Goal: Information Seeking & Learning: Learn about a topic

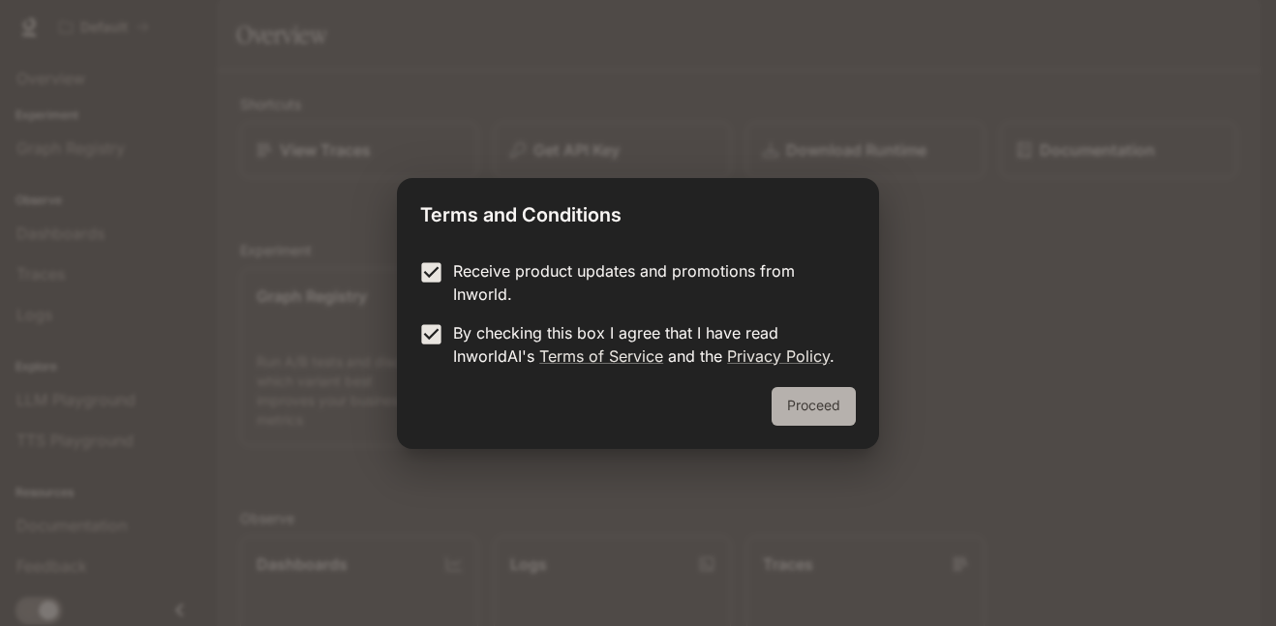
click at [823, 410] on button "Proceed" at bounding box center [814, 406] width 84 height 39
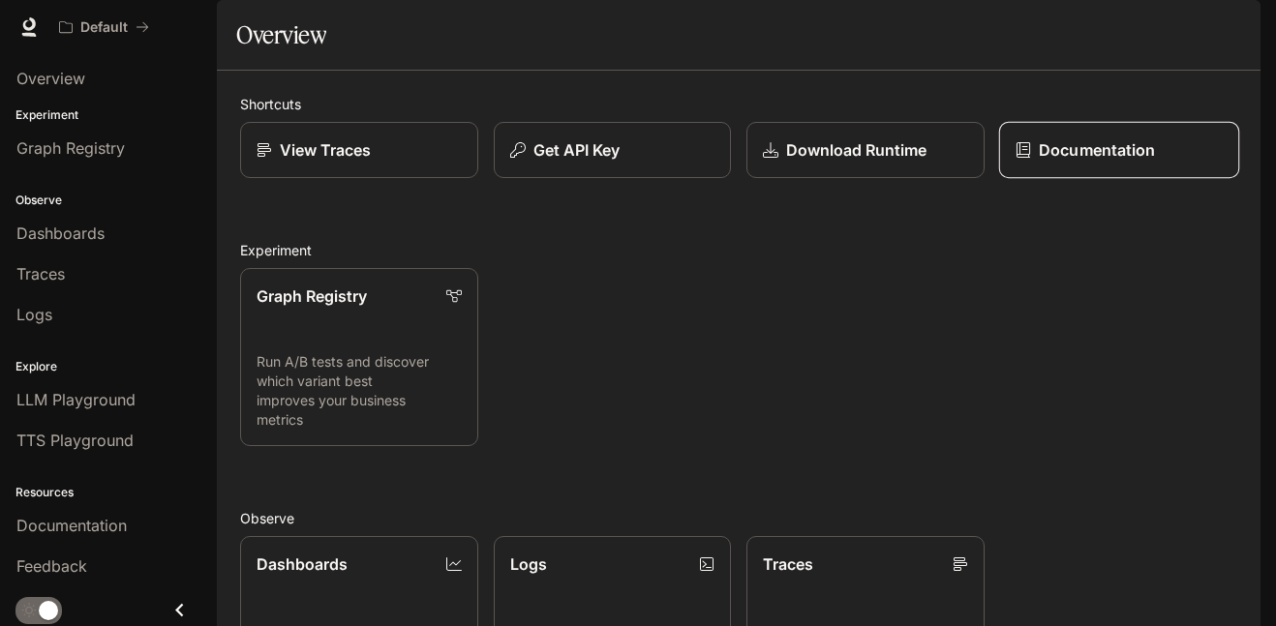
click at [1080, 162] on p "Documentation" at bounding box center [1097, 149] width 116 height 23
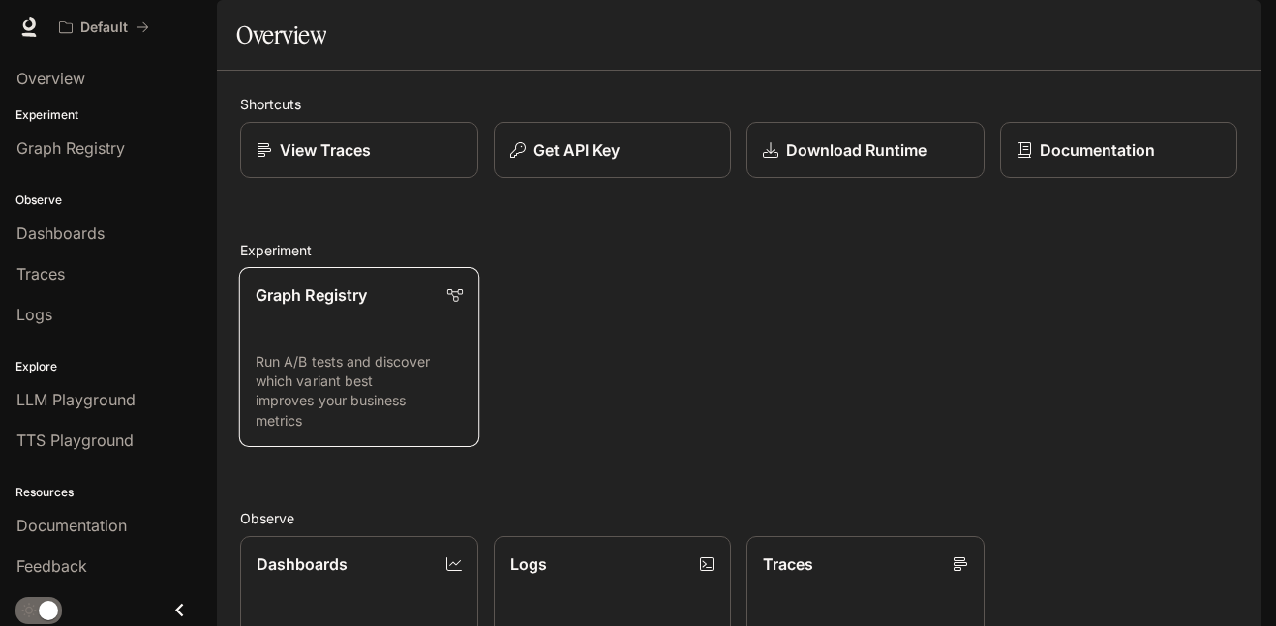
scroll to position [448, 0]
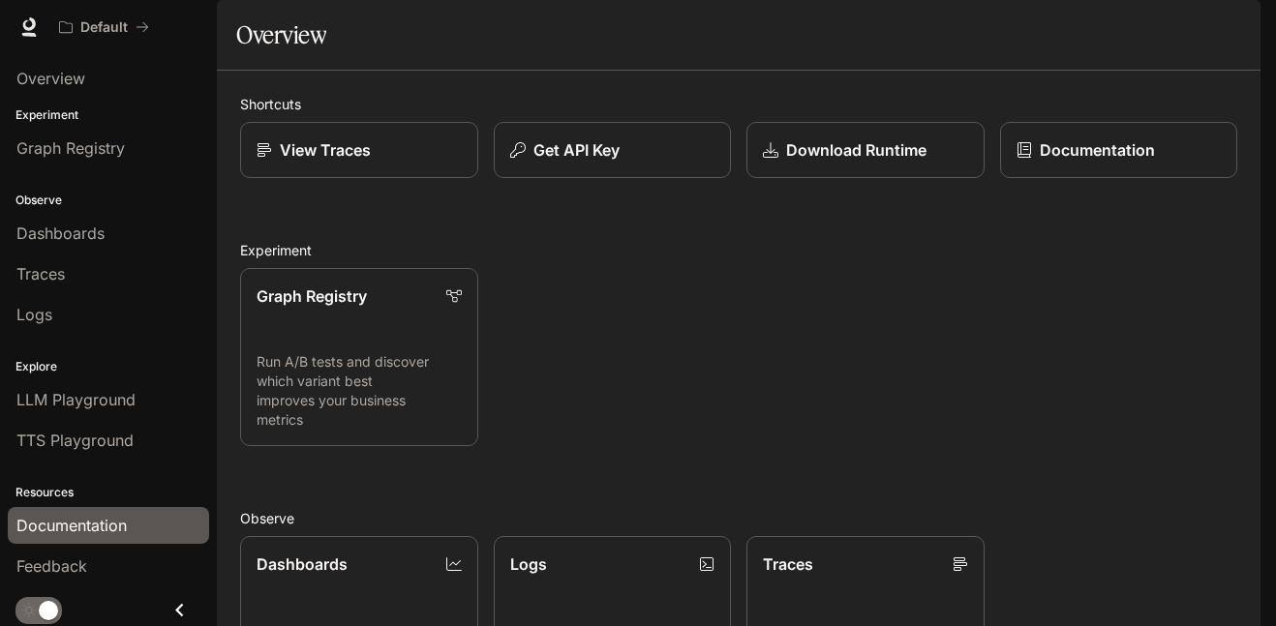
click at [86, 525] on span "Documentation" at bounding box center [71, 525] width 110 height 23
